Goal: Browse casually: Explore the website without a specific task or goal

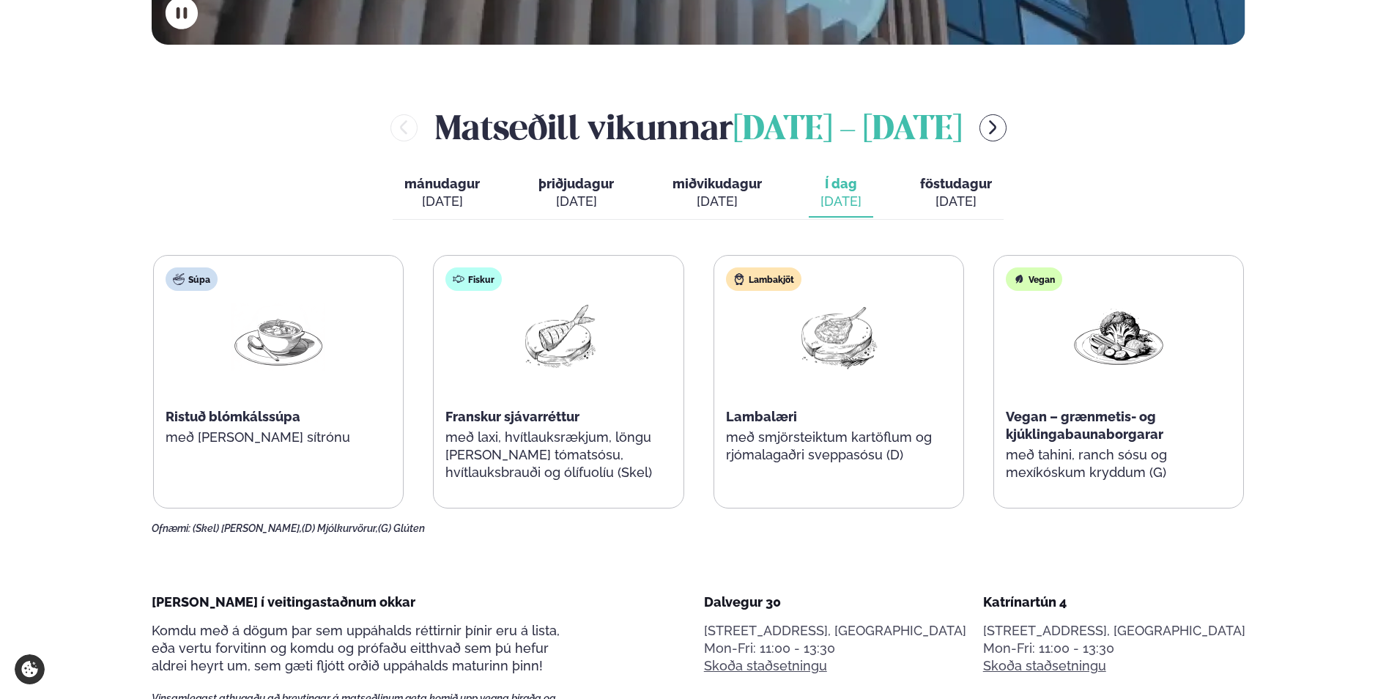
scroll to position [659, 0]
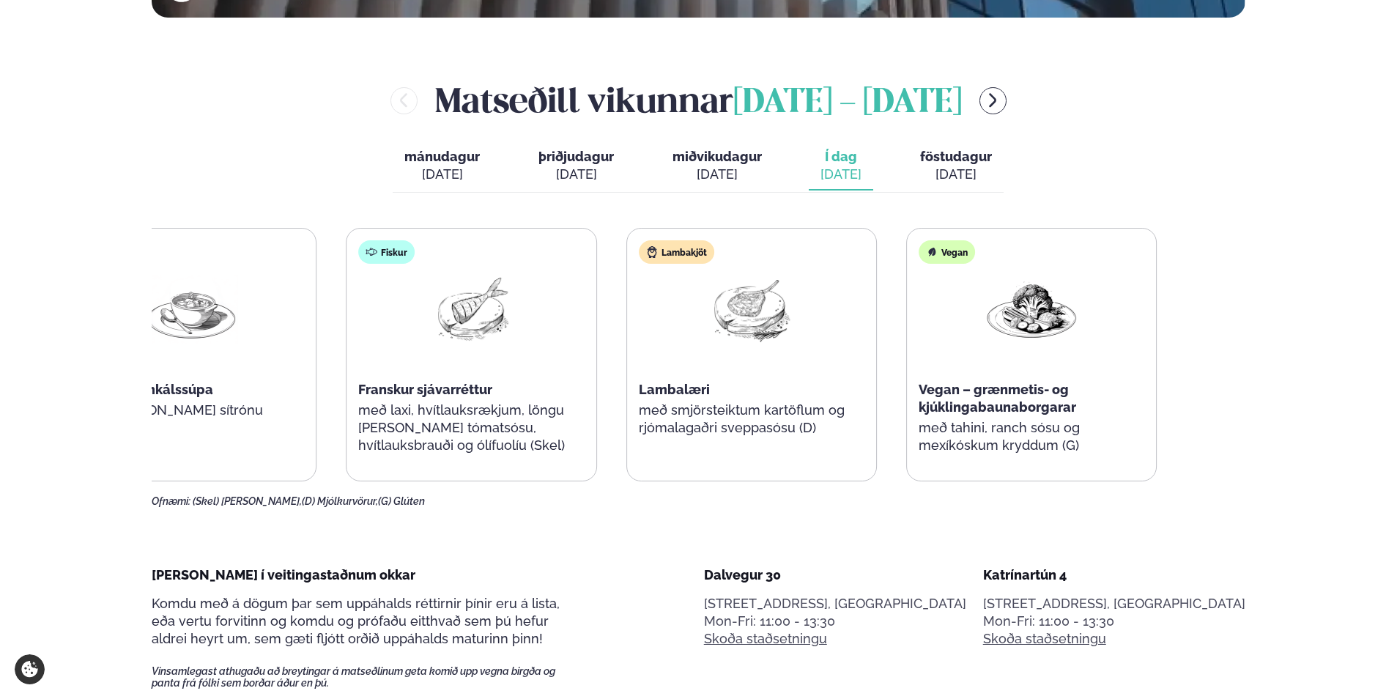
click at [618, 396] on div "Súpa Ristuð blómkálssúpa með [PERSON_NAME] sítrónu Fiskur Franskur sjávarréttur…" at bounding box center [611, 354] width 1091 height 253
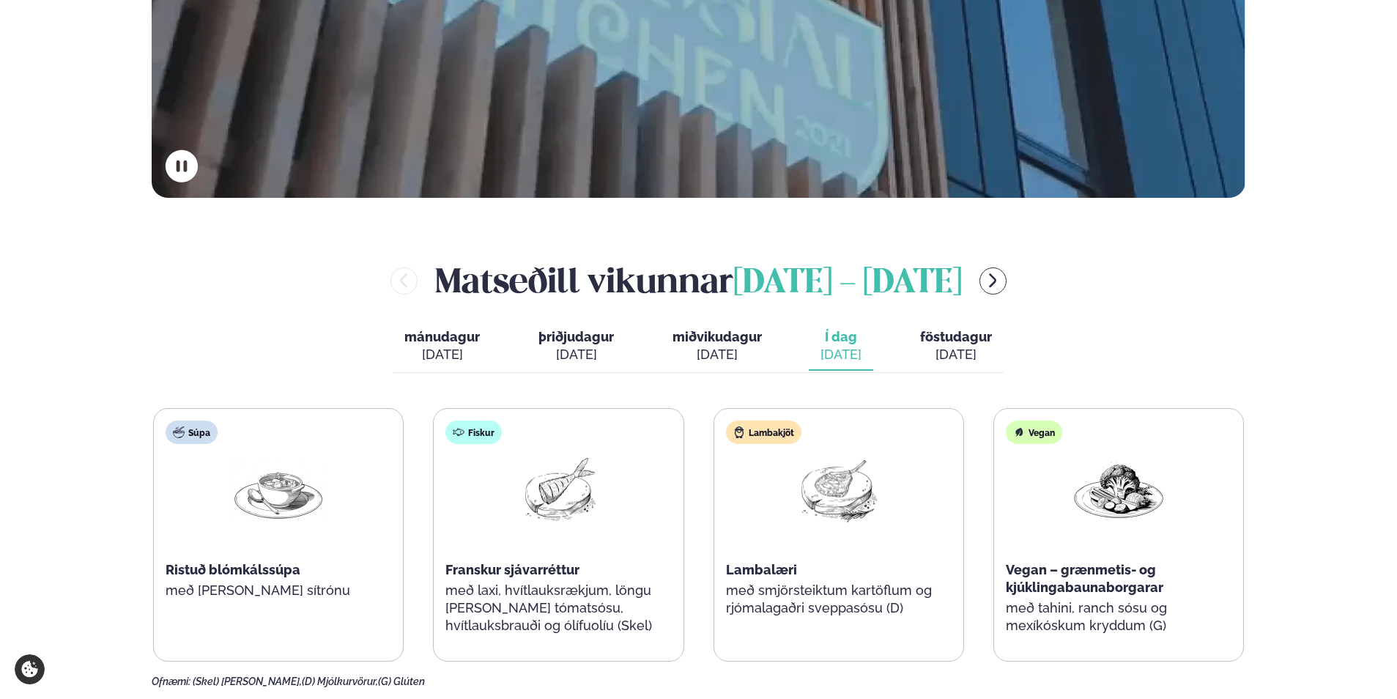
scroll to position [513, 0]
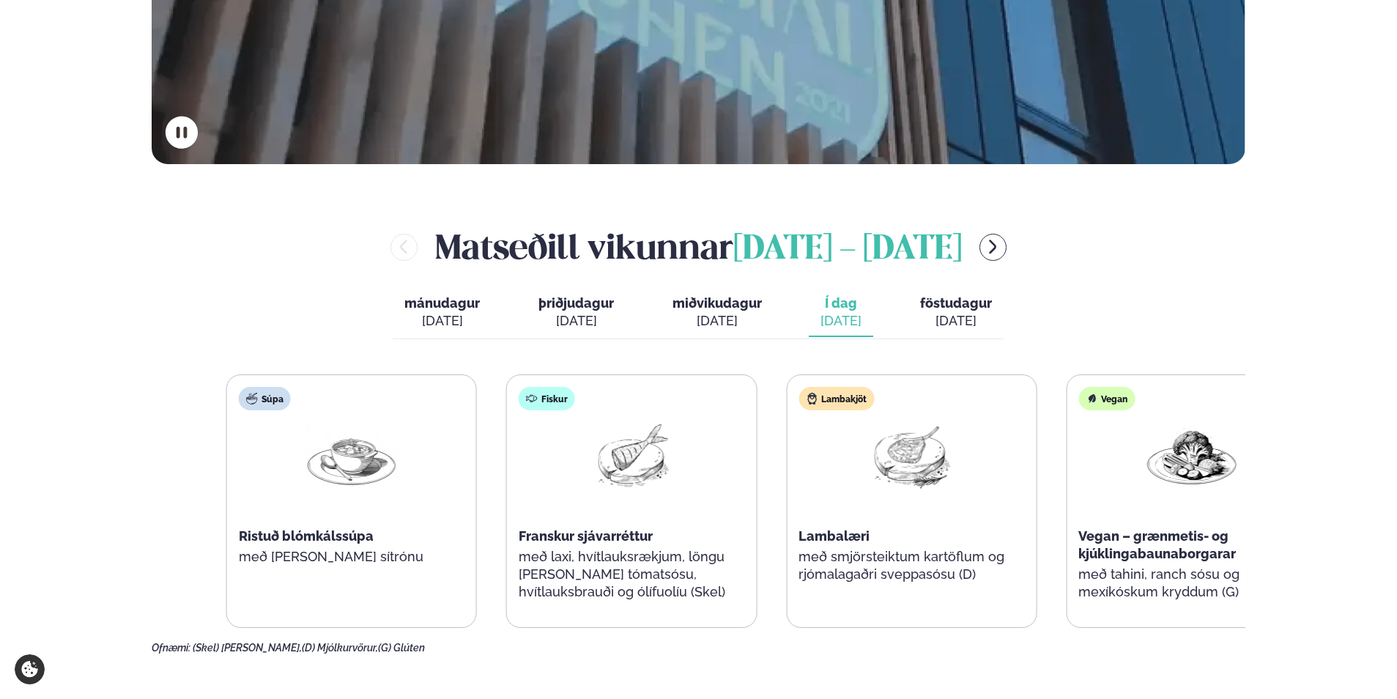
click at [752, 565] on div "Fiskur Franskur sjávarréttur með laxi, hvítlauksrækjum, löngu [PERSON_NAME] tóm…" at bounding box center [631, 501] width 249 height 252
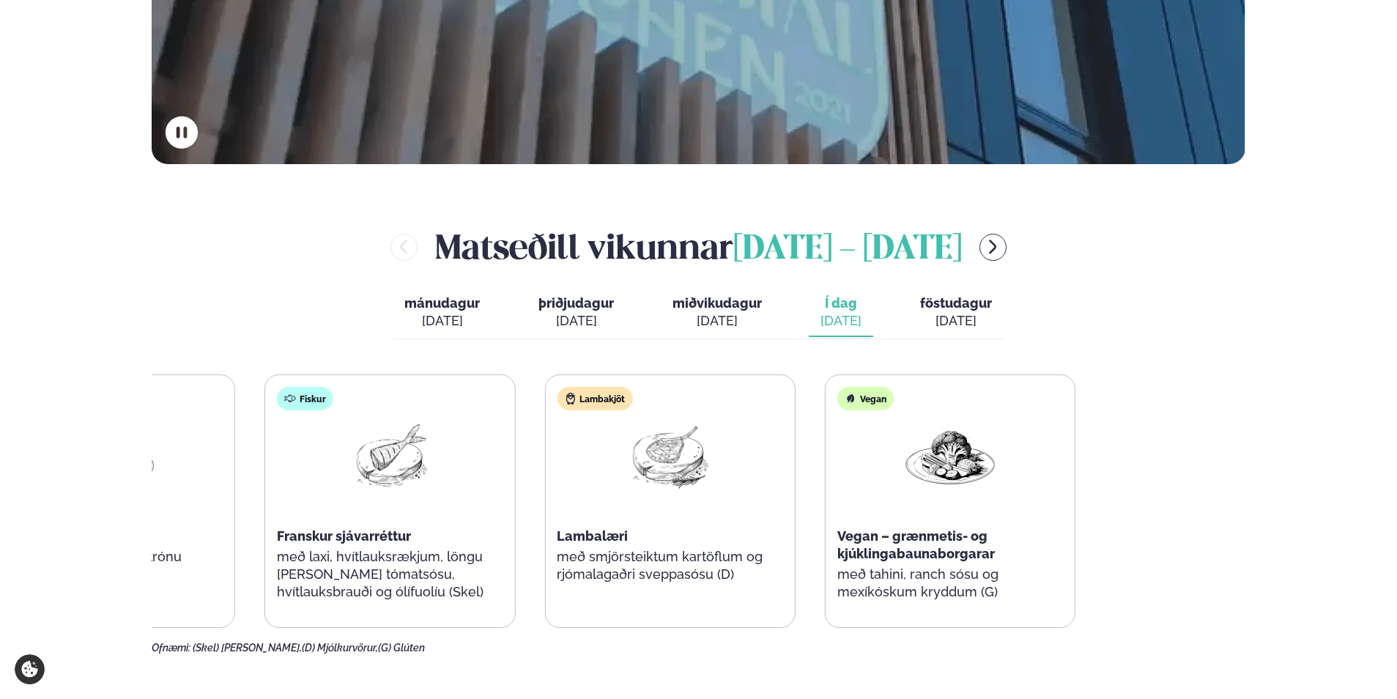
click at [399, 528] on div "Súpa Ristuð blómkálssúpa með [PERSON_NAME] sítrónu Fiskur Franskur sjávarréttur…" at bounding box center [530, 500] width 1091 height 253
